Goal: Task Accomplishment & Management: Manage account settings

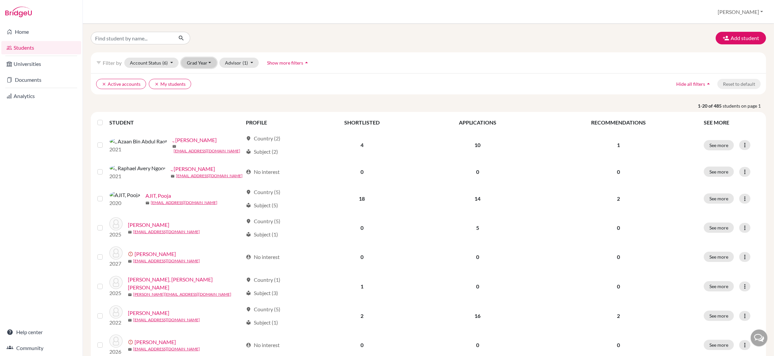
click at [201, 63] on button "Grad Year" at bounding box center [199, 63] width 36 height 10
click at [200, 118] on span "2025" at bounding box center [195, 119] width 12 height 8
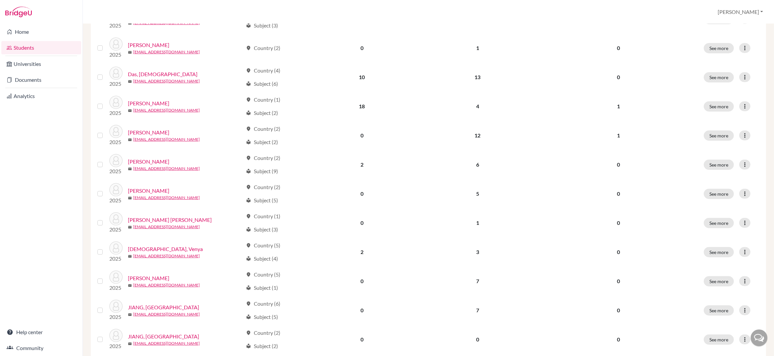
scroll to position [302, 0]
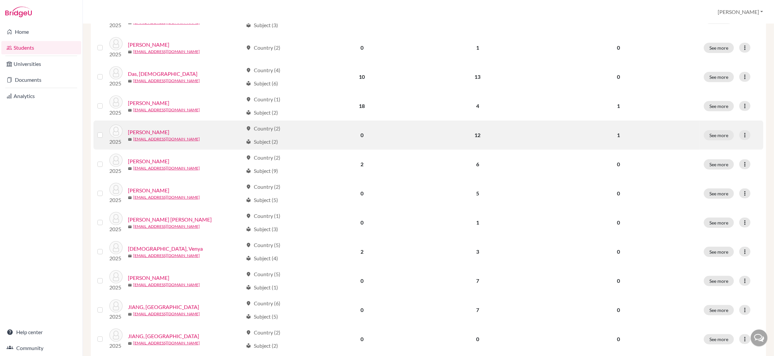
click at [156, 131] on link "DAYAL, Aarav" at bounding box center [148, 132] width 41 height 8
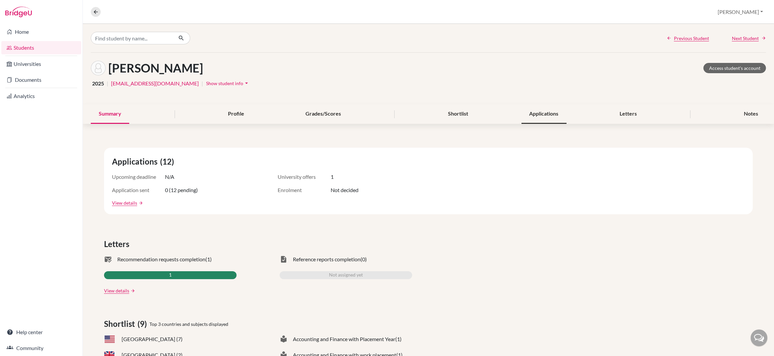
click at [548, 112] on div "Applications" at bounding box center [543, 114] width 45 height 20
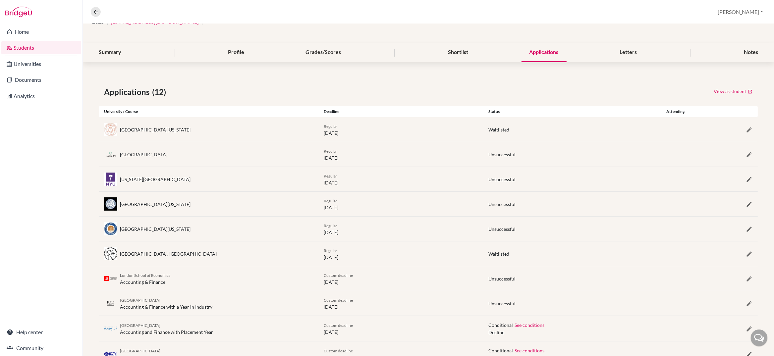
scroll to position [24, 0]
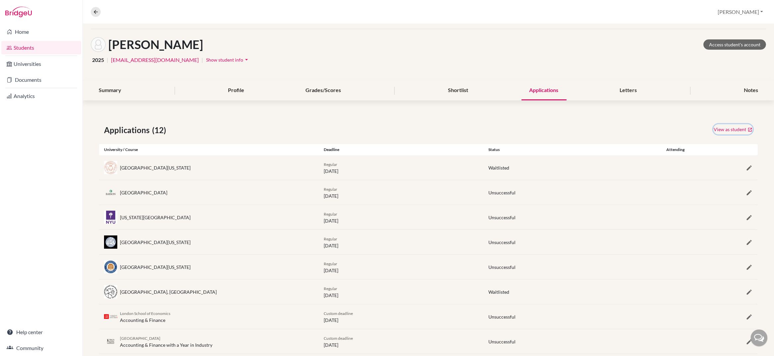
click at [729, 130] on link "View as student" at bounding box center [732, 129] width 39 height 10
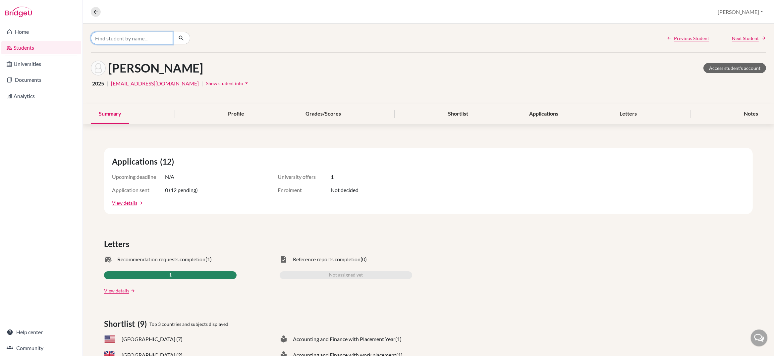
click at [123, 38] on input "Find student by name..." at bounding box center [132, 38] width 82 height 13
type input "uday suri"
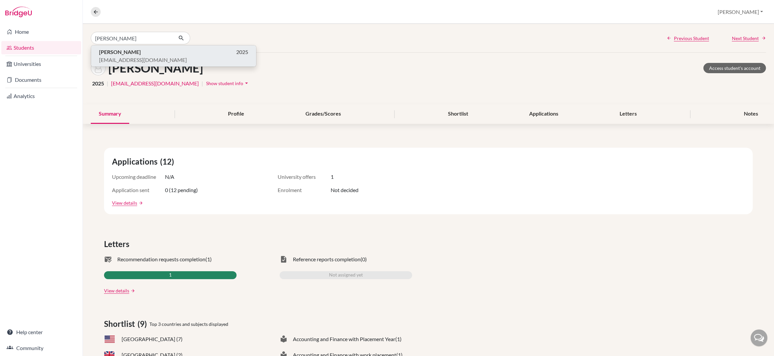
click at [127, 52] on p "Uday SURI 2025" at bounding box center [173, 52] width 149 height 8
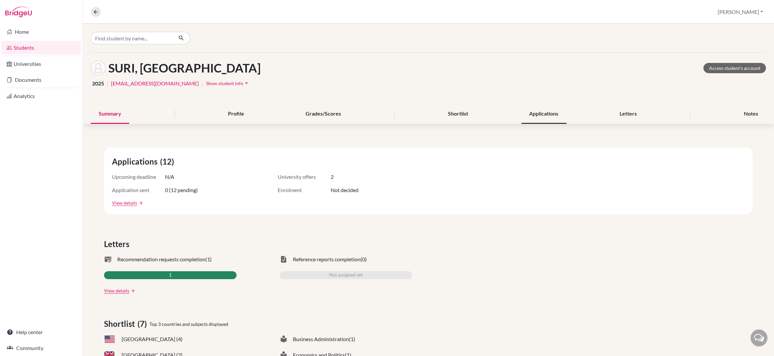
click at [541, 116] on div "Applications" at bounding box center [543, 114] width 45 height 20
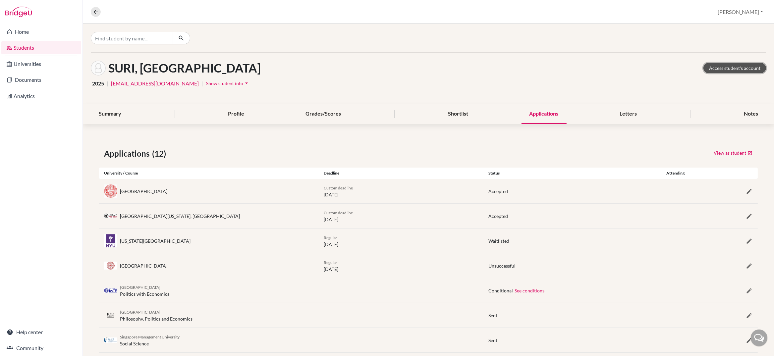
click at [718, 68] on link "Access student's account" at bounding box center [734, 68] width 63 height 10
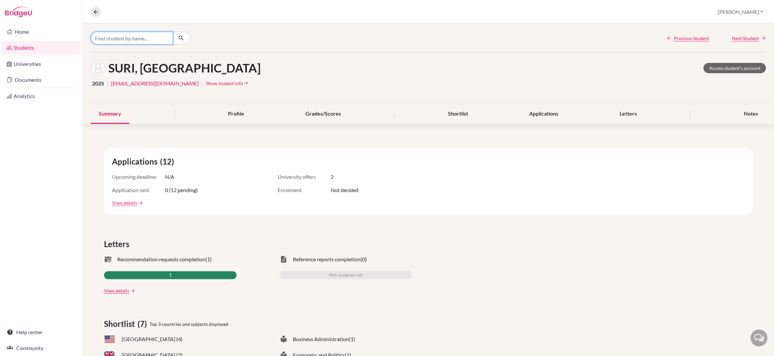
click at [104, 39] on input "Find student by name..." at bounding box center [132, 38] width 82 height 13
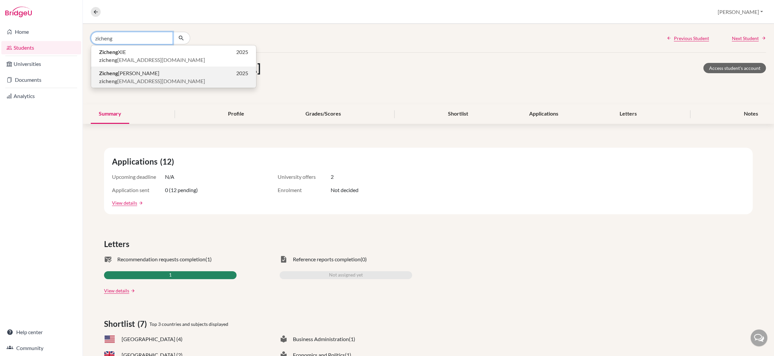
type input "zicheng"
click at [117, 73] on b "Zicheng" at bounding box center [108, 73] width 19 height 6
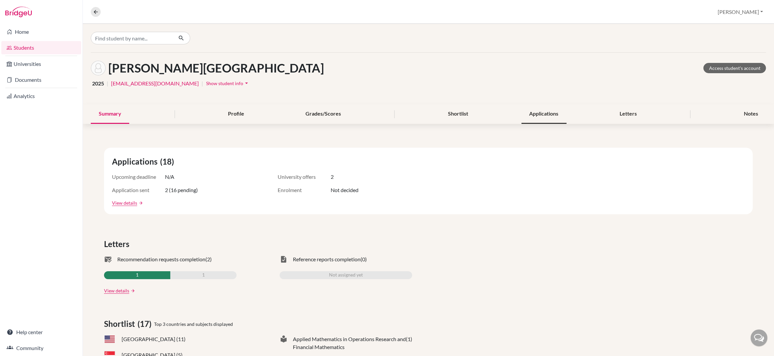
click at [551, 116] on div "Applications" at bounding box center [543, 114] width 45 height 20
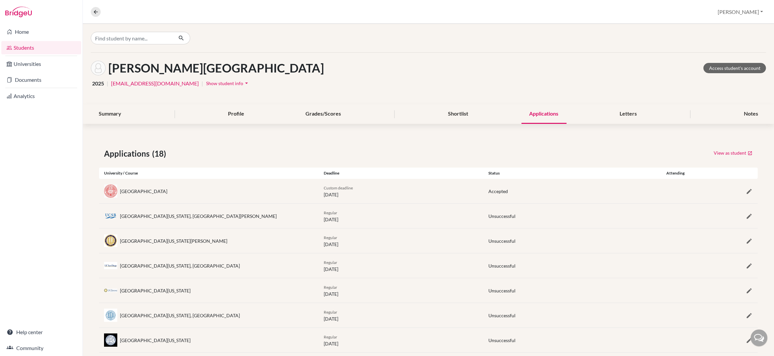
click at [367, 190] on div "Custom deadline [DATE]" at bounding box center [401, 191] width 165 height 14
click at [748, 191] on icon "button" at bounding box center [748, 191] width 7 height 7
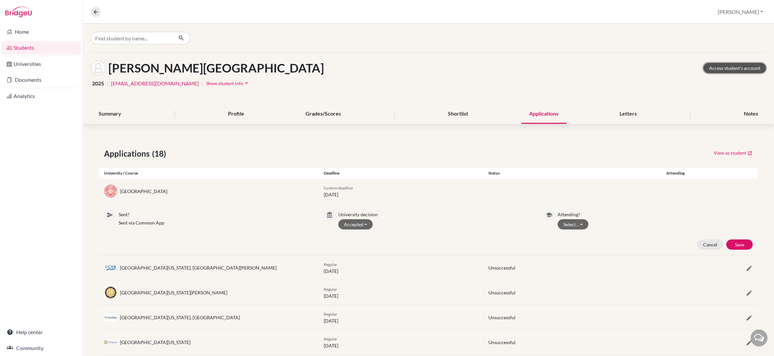
click at [743, 70] on link "Access student's account" at bounding box center [734, 68] width 63 height 10
